Goal: Information Seeking & Learning: Find specific fact

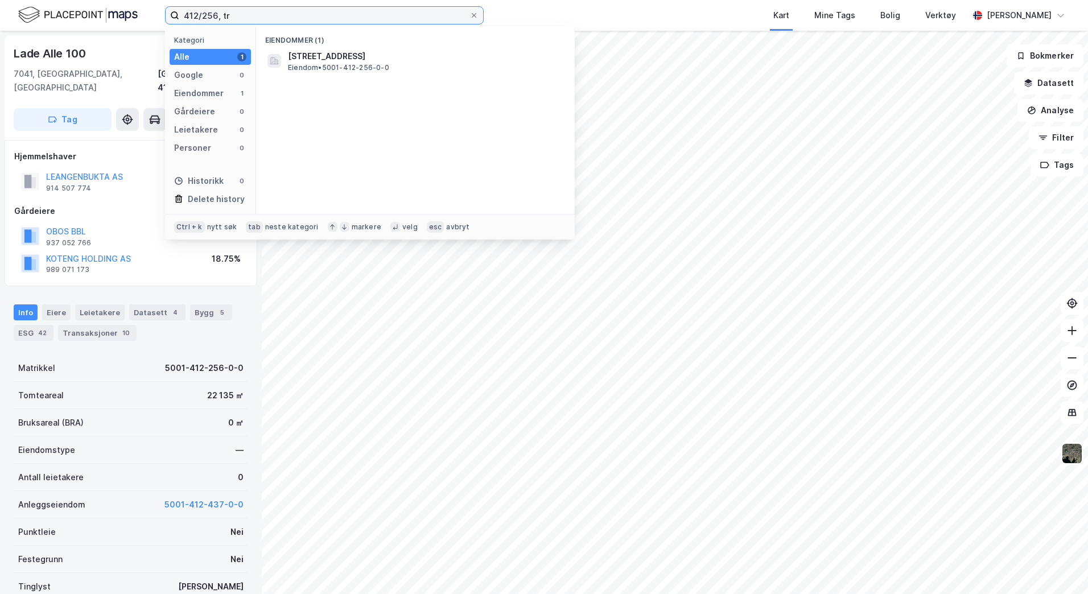
drag, startPoint x: 228, startPoint y: 11, endPoint x: 135, endPoint y: 11, distance: 92.8
click at [135, 11] on div "412/256, tr Kategori Alle 1 Google 0 Eiendommer 1 Gårdeiere 0 Leietakere 0 Pers…" at bounding box center [544, 15] width 1088 height 31
click at [220, 18] on input "412/256, tr" at bounding box center [324, 15] width 290 height 17
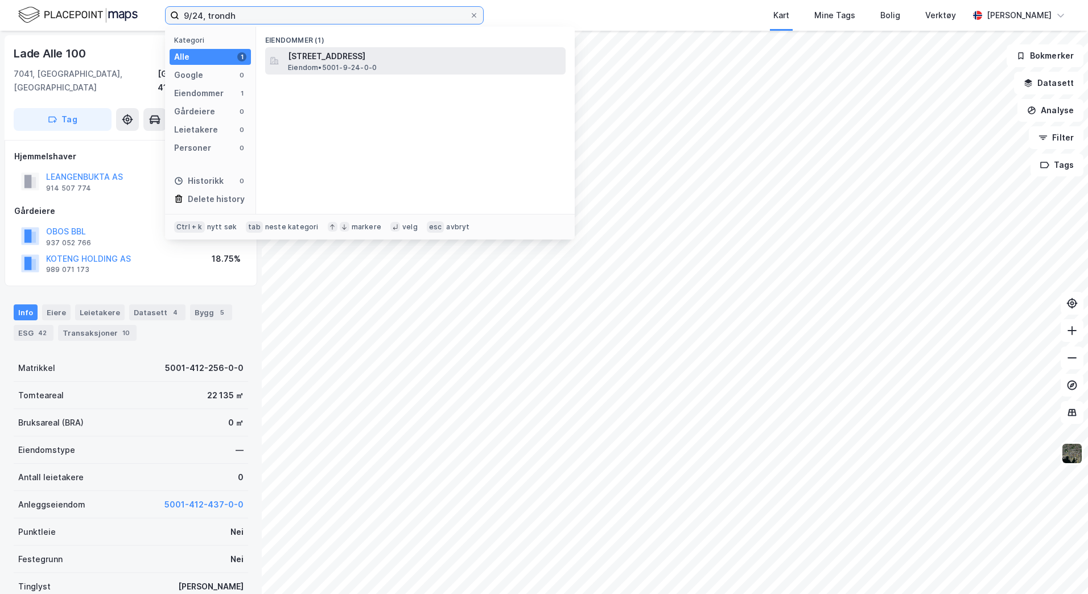
type input "9/24, trondh"
click at [340, 60] on span "[STREET_ADDRESS]" at bounding box center [424, 57] width 273 height 14
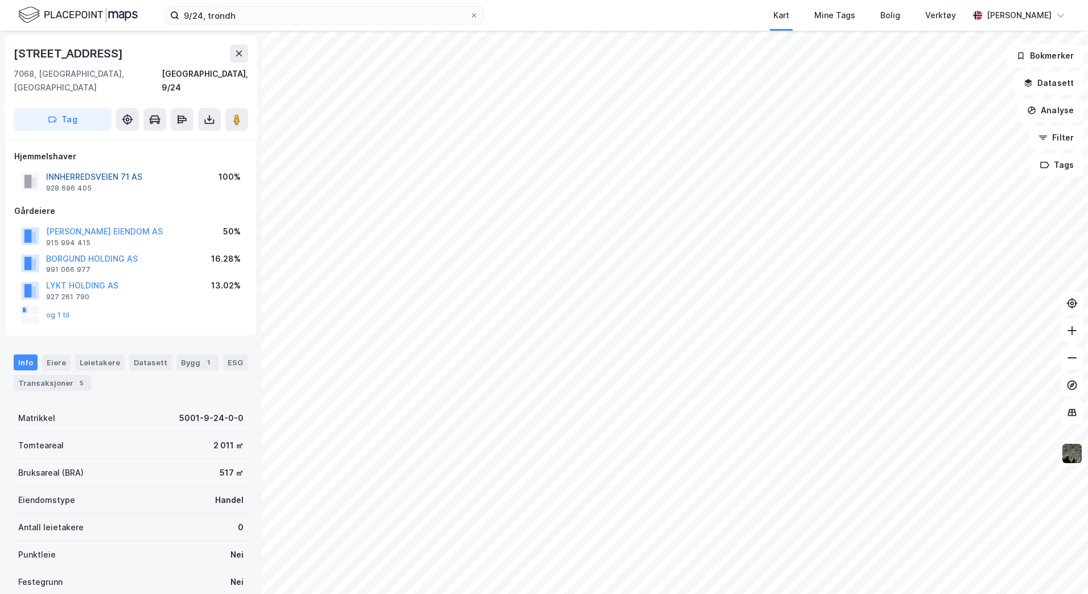
click at [0, 0] on button "INNHERREDSVEIEN 71 AS" at bounding box center [0, 0] width 0 height 0
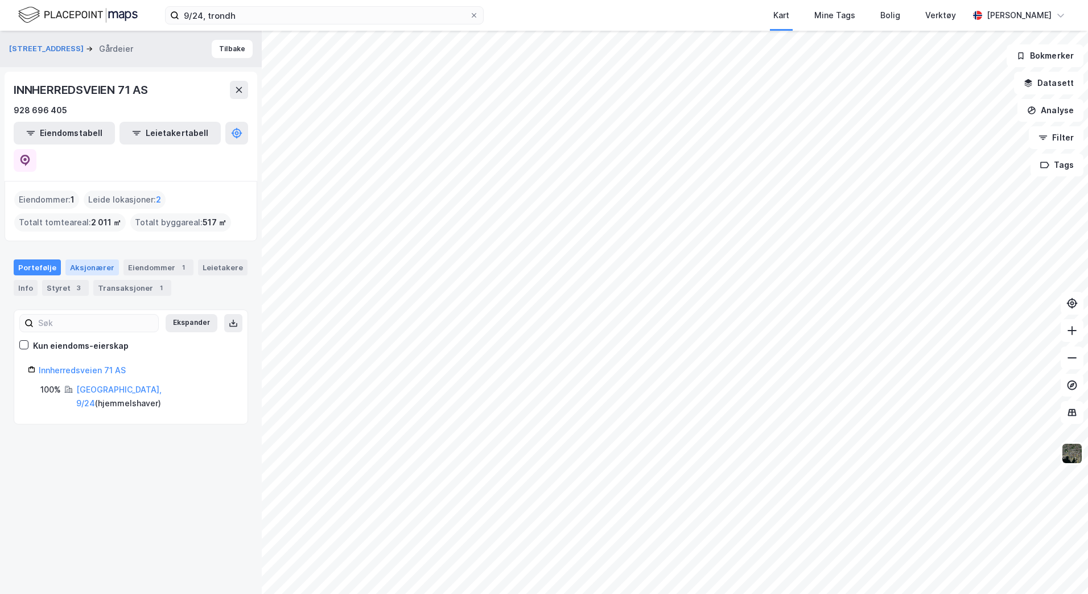
click at [84, 260] on div "Aksjonærer" at bounding box center [91, 268] width 53 height 16
